Goal: Information Seeking & Learning: Learn about a topic

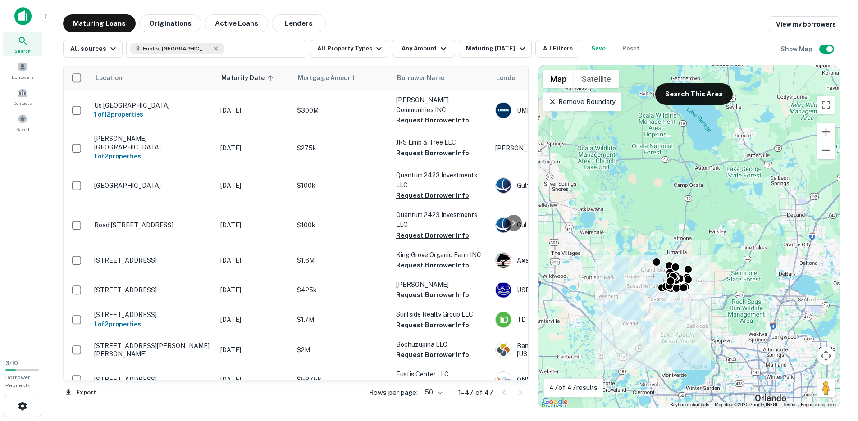
drag, startPoint x: 654, startPoint y: 279, endPoint x: 691, endPoint y: 311, distance: 49.8
click at [691, 311] on div "To activate drag with keyboard, press Alt + Enter. Once in keyboard drag state,…" at bounding box center [689, 236] width 302 height 343
click at [695, 91] on button "Search This Area" at bounding box center [694, 94] width 78 height 22
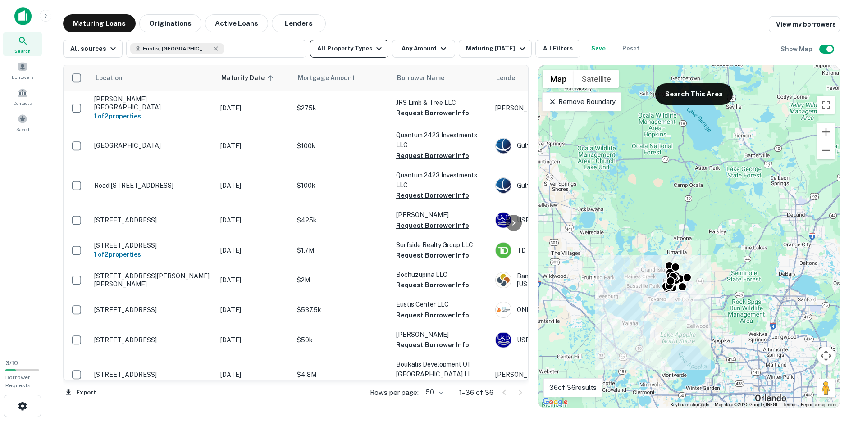
click at [362, 44] on button "All Property Types" at bounding box center [349, 49] width 78 height 18
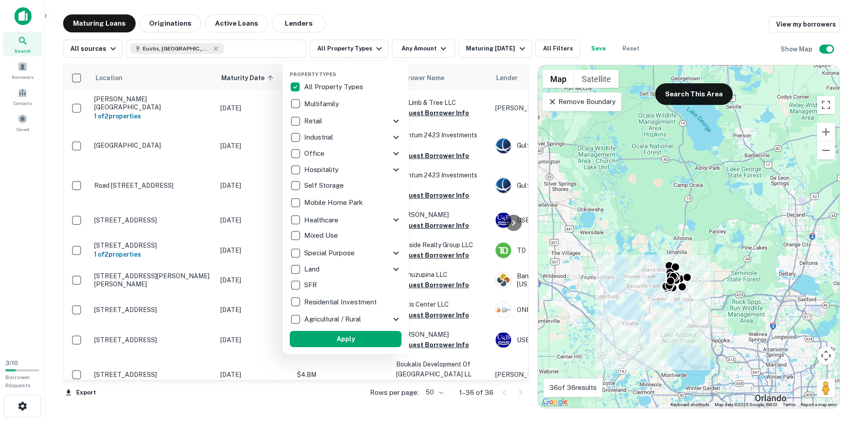
click at [307, 124] on p "Retail" at bounding box center [314, 121] width 20 height 11
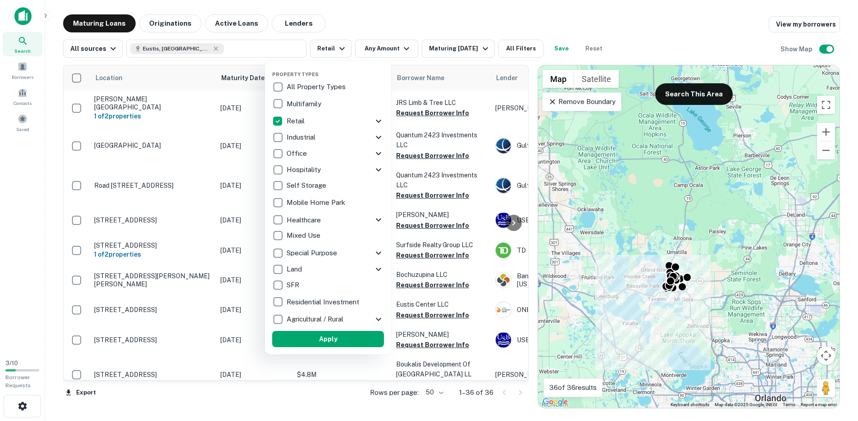
click at [308, 338] on button "Apply" at bounding box center [328, 339] width 112 height 16
click at [392, 48] on div at bounding box center [429, 210] width 858 height 421
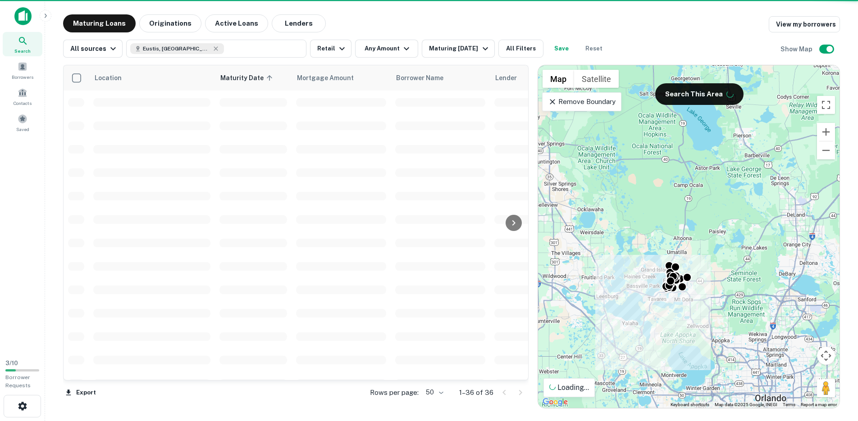
click at [402, 48] on div at bounding box center [429, 210] width 858 height 421
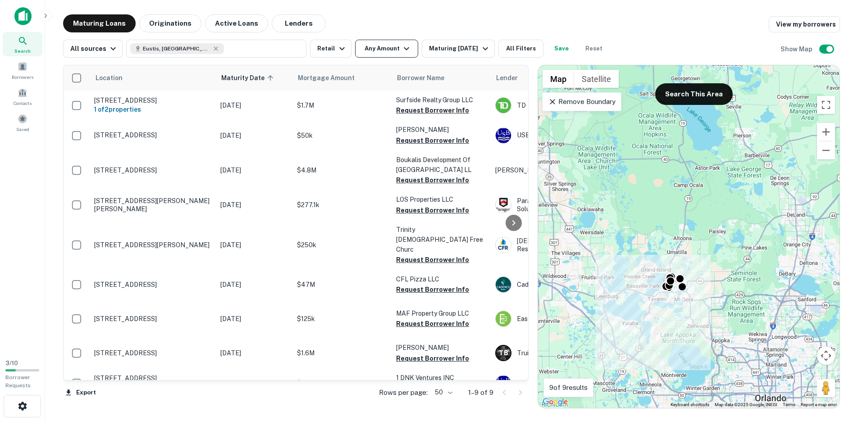
click at [394, 52] on button "Any Amount" at bounding box center [386, 49] width 63 height 18
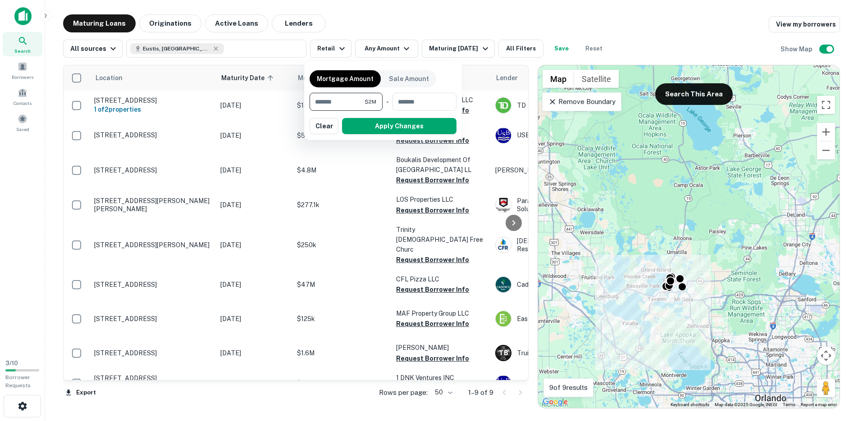
type input "*******"
click at [394, 123] on button "Apply Changes" at bounding box center [399, 126] width 114 height 16
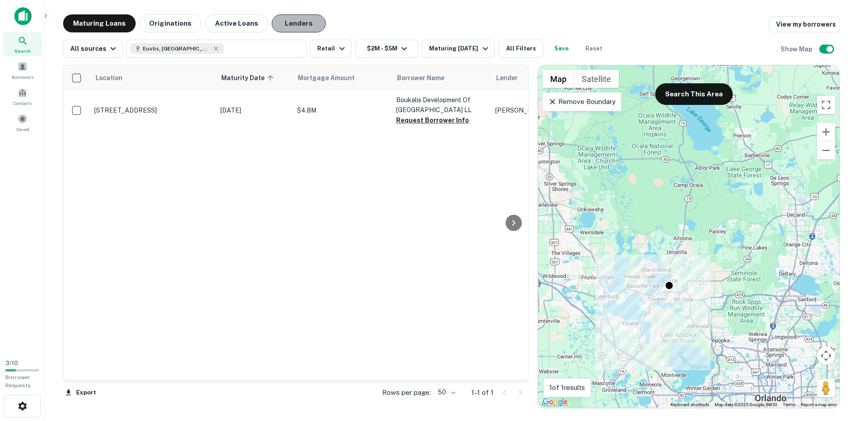
click at [311, 23] on button "Lenders" at bounding box center [299, 23] width 54 height 18
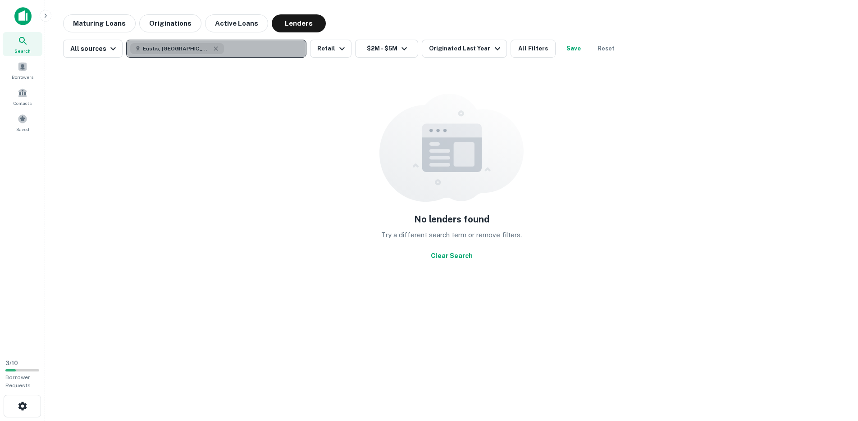
click at [233, 44] on button "Eustis, FL, USA" at bounding box center [216, 49] width 180 height 18
click at [201, 49] on button "Eustis, FL, USA" at bounding box center [216, 49] width 180 height 18
click at [212, 49] on icon "button" at bounding box center [215, 48] width 7 height 7
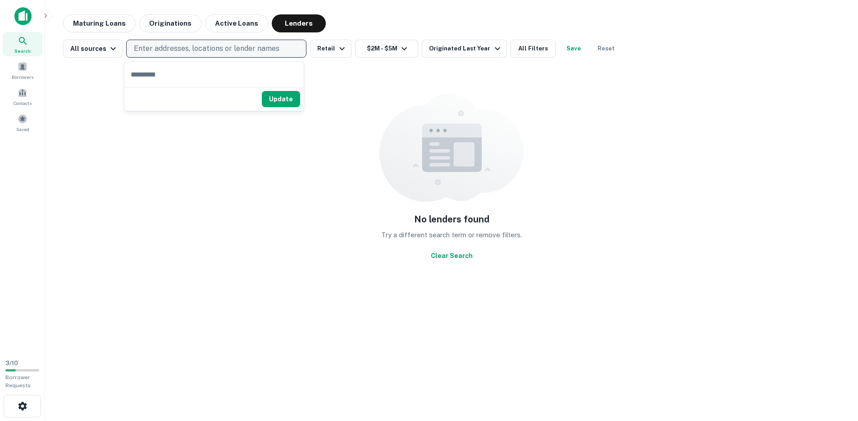
click at [185, 49] on p "Enter addresses, locations or lender names" at bounding box center [207, 48] width 146 height 11
click at [165, 50] on p "Enter addresses, locations or lender names" at bounding box center [207, 48] width 146 height 11
type input "**********"
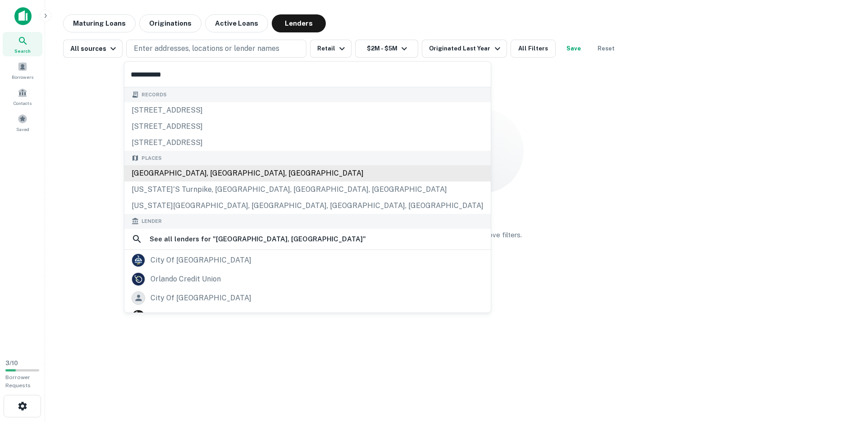
click at [183, 177] on div "Orlando, FL, USA" at bounding box center [307, 173] width 366 height 16
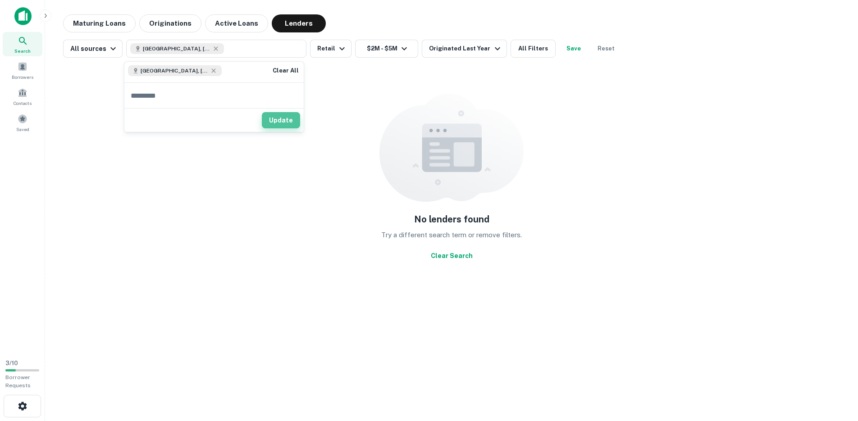
click at [283, 124] on button "Update" at bounding box center [281, 120] width 38 height 16
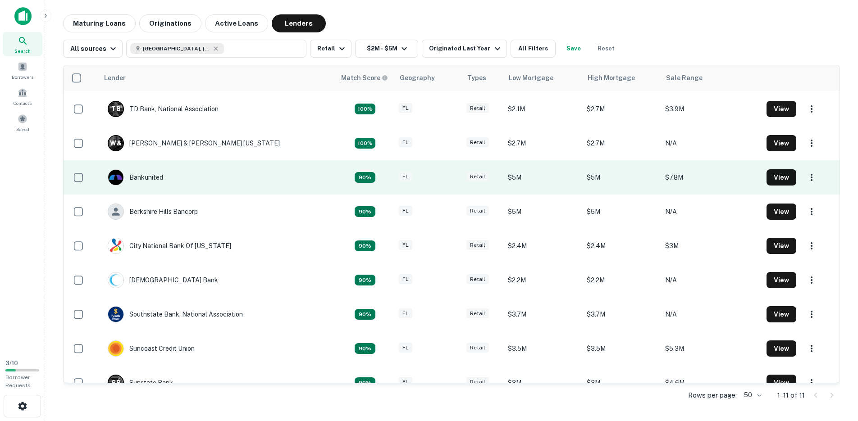
scroll to position [34, 0]
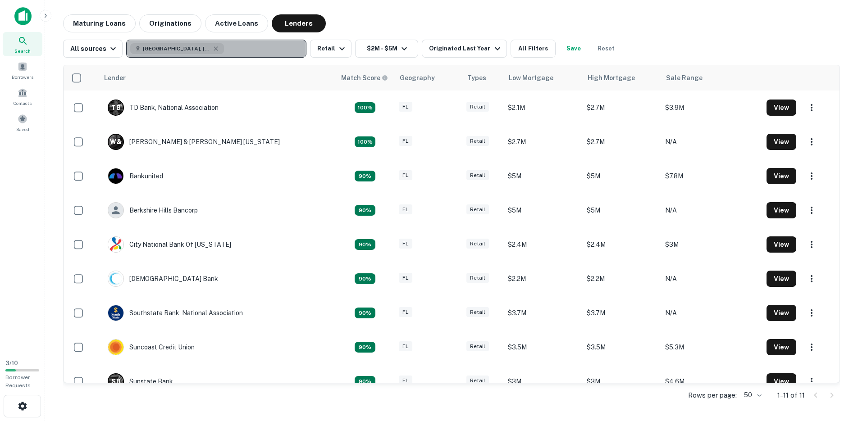
click at [193, 48] on div "Orlando, FL, USA" at bounding box center [177, 48] width 94 height 11
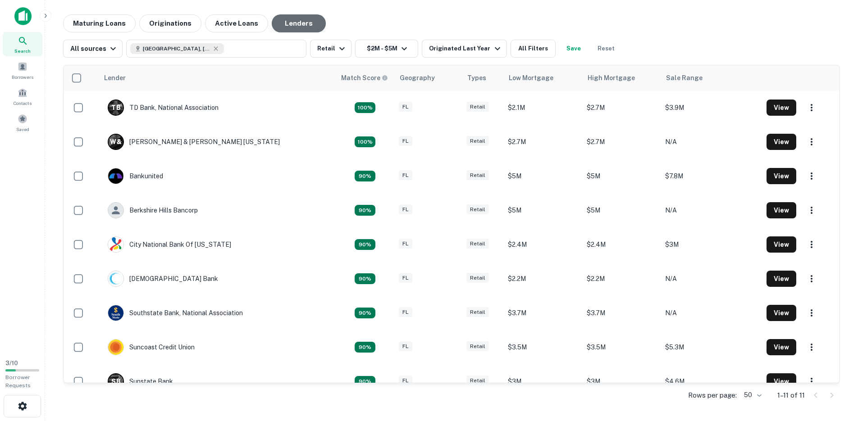
click at [285, 32] on button "Lenders" at bounding box center [299, 23] width 54 height 18
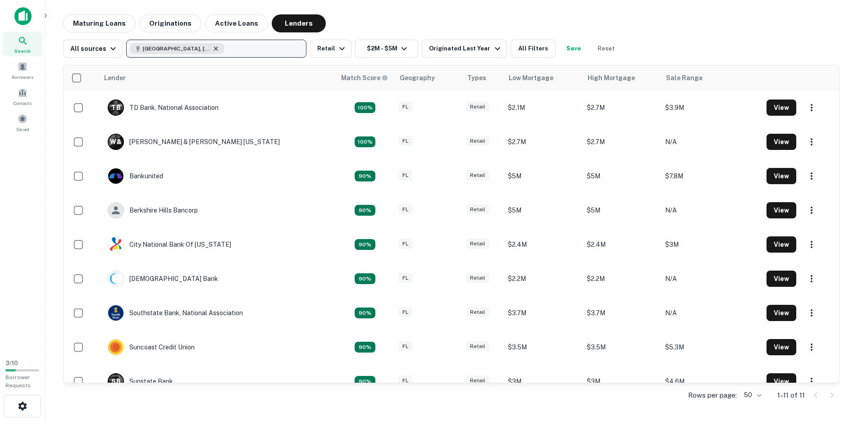
click at [214, 47] on icon "button" at bounding box center [216, 48] width 4 height 4
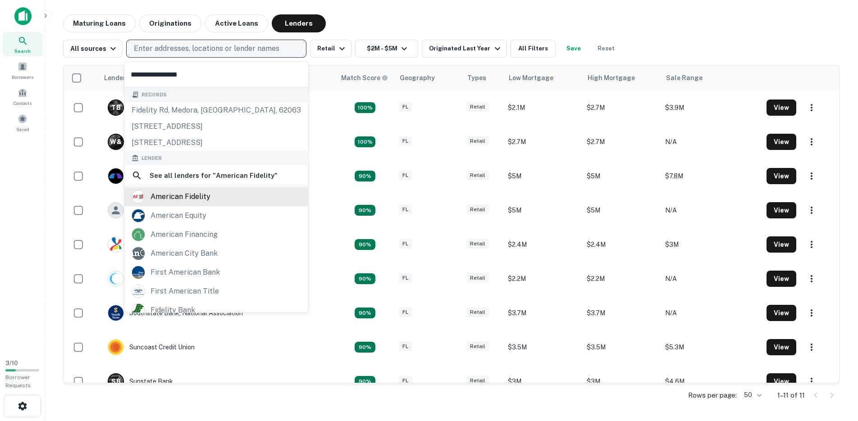
type input "**********"
click at [188, 197] on div "american fidelity" at bounding box center [181, 197] width 60 height 14
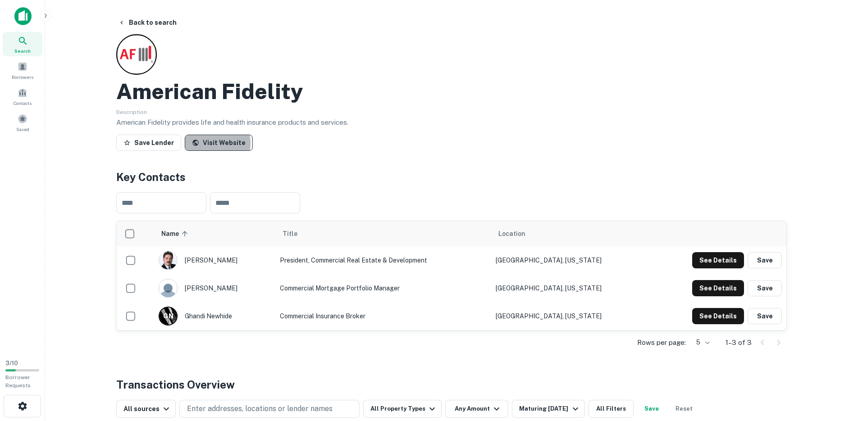
click at [209, 143] on link "Visit Website" at bounding box center [219, 143] width 68 height 16
click at [133, 23] on button "Back to search" at bounding box center [147, 22] width 66 height 16
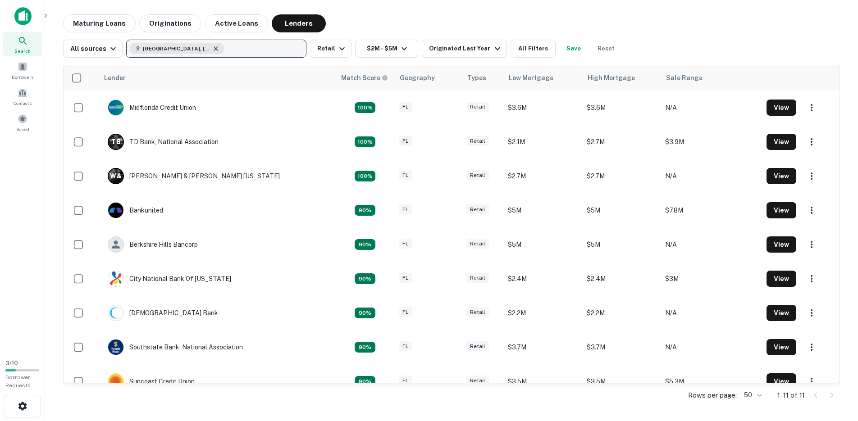
click at [214, 49] on icon "button" at bounding box center [216, 48] width 4 height 4
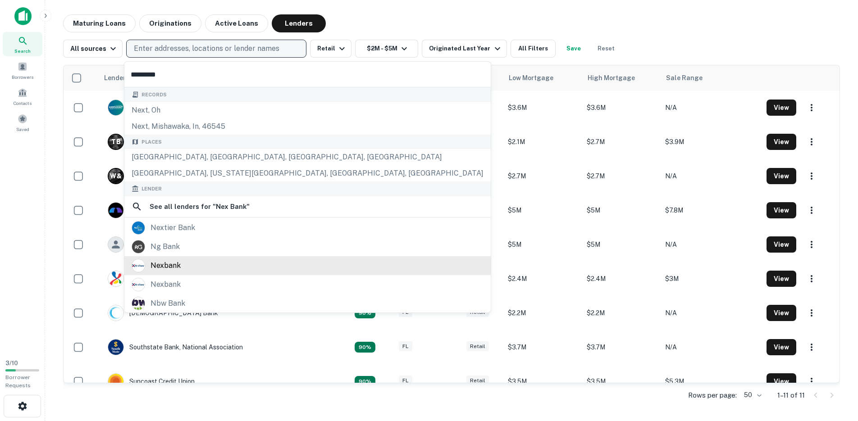
type input "********"
click at [188, 263] on div "nexbank" at bounding box center [308, 266] width 352 height 14
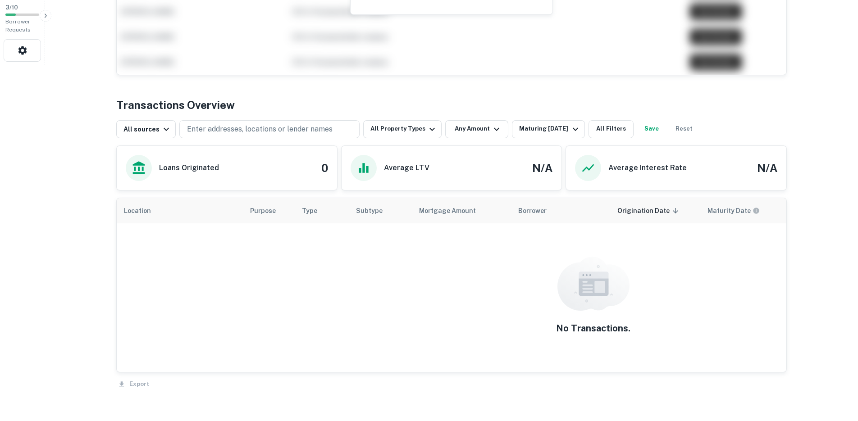
scroll to position [398, 0]
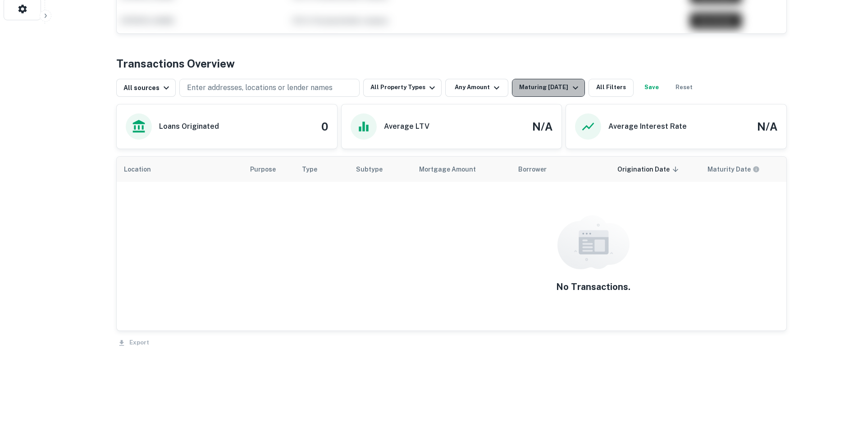
click at [556, 89] on div "Maturing In 1 Year" at bounding box center [549, 87] width 61 height 11
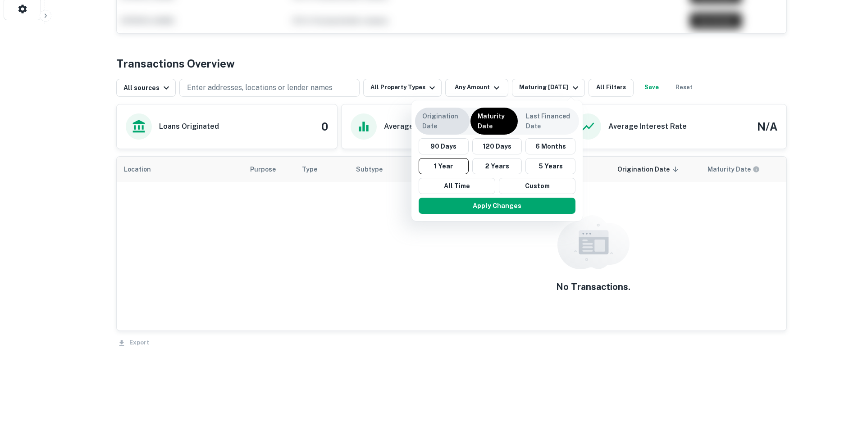
click at [439, 123] on p "Origination Date" at bounding box center [442, 121] width 40 height 20
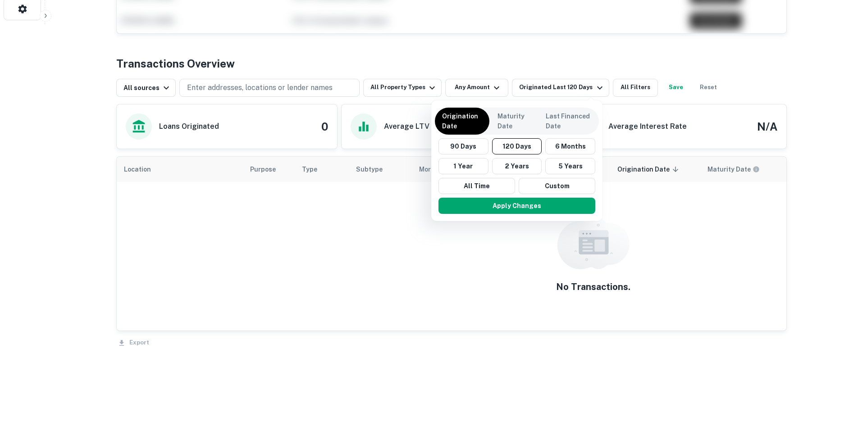
click at [540, 68] on div at bounding box center [429, 210] width 858 height 421
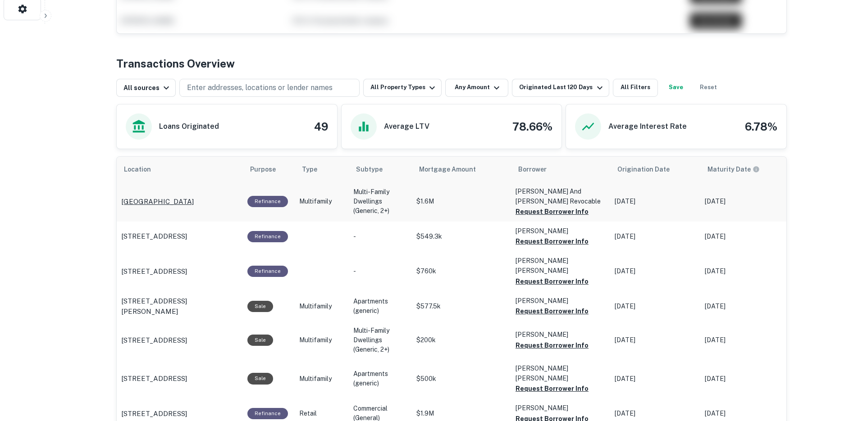
click at [194, 202] on p "Casanova St Carmel, CA 93923" at bounding box center [157, 202] width 73 height 11
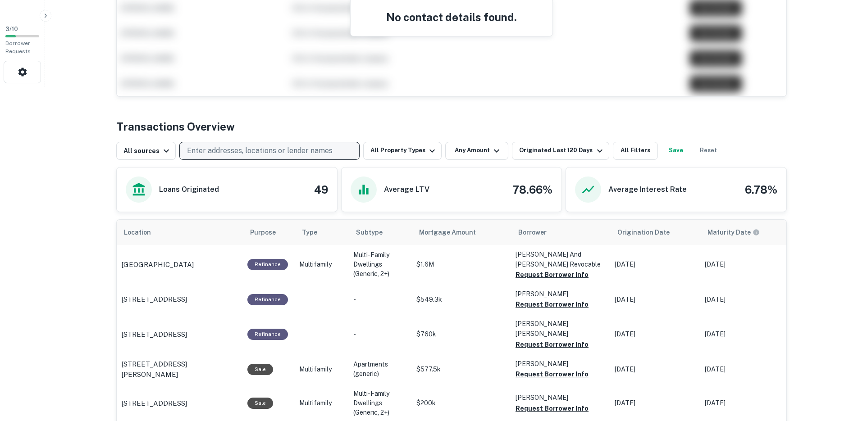
scroll to position [343, 0]
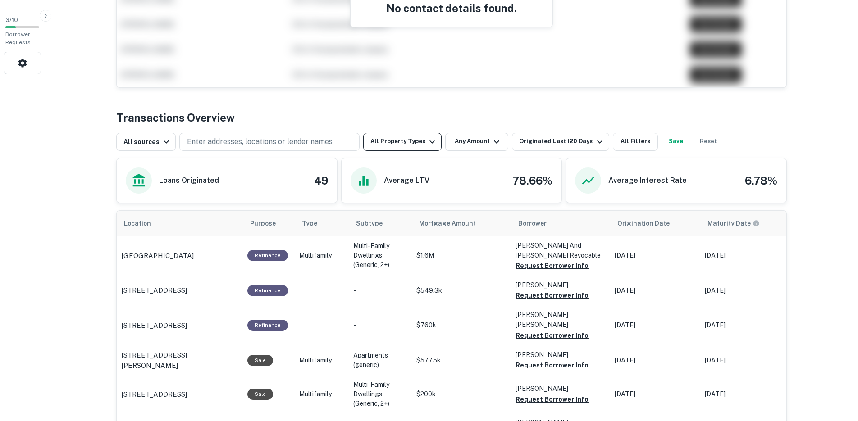
click at [427, 139] on icon "button" at bounding box center [432, 142] width 11 height 11
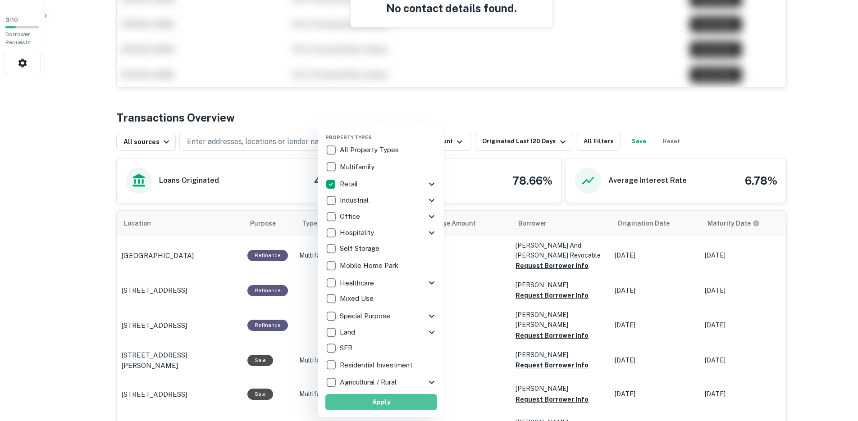
click at [416, 400] on button "Apply" at bounding box center [381, 402] width 112 height 16
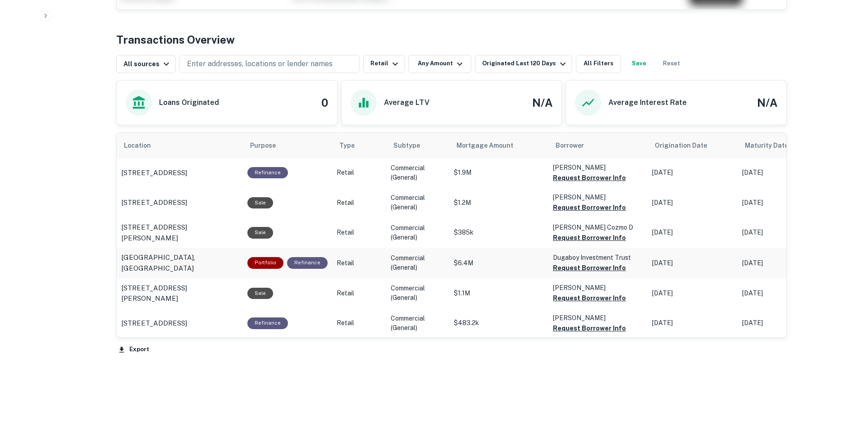
scroll to position [422, 0]
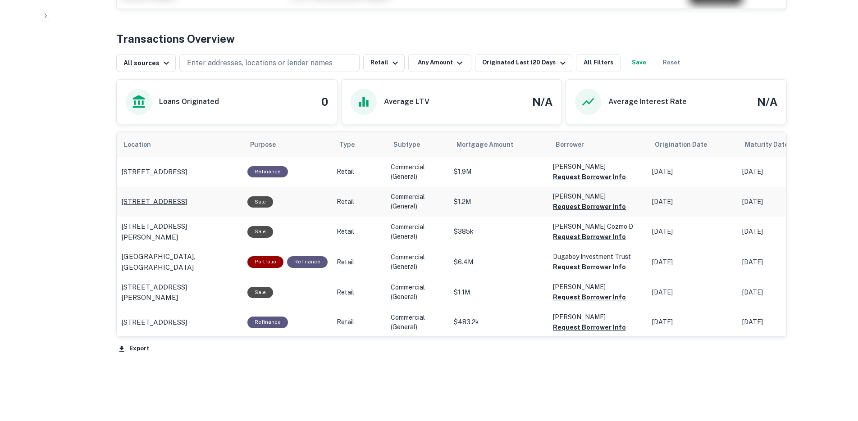
click at [187, 203] on p "[STREET_ADDRESS]" at bounding box center [154, 202] width 66 height 11
